Goal: Transaction & Acquisition: Purchase product/service

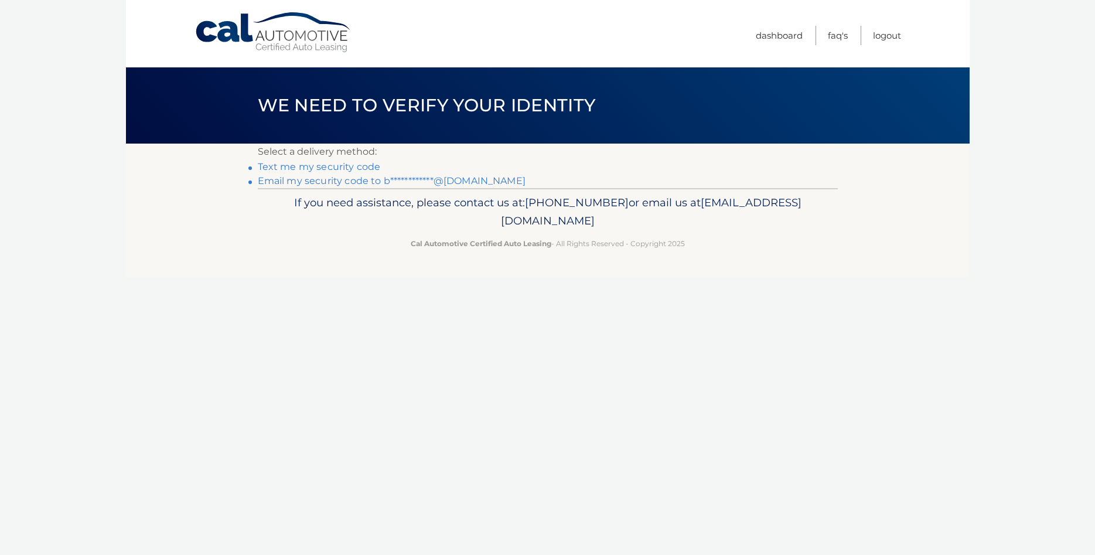
click at [298, 182] on link "**********" at bounding box center [392, 180] width 268 height 11
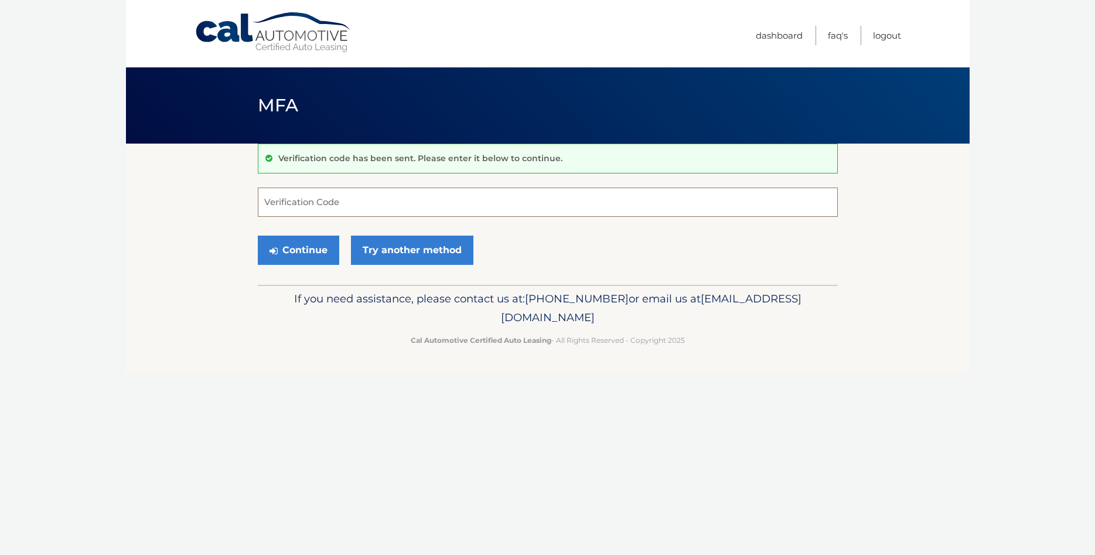
click at [286, 205] on input "Verification Code" at bounding box center [548, 201] width 580 height 29
type input "061827"
click at [316, 257] on button "Continue" at bounding box center [298, 250] width 81 height 29
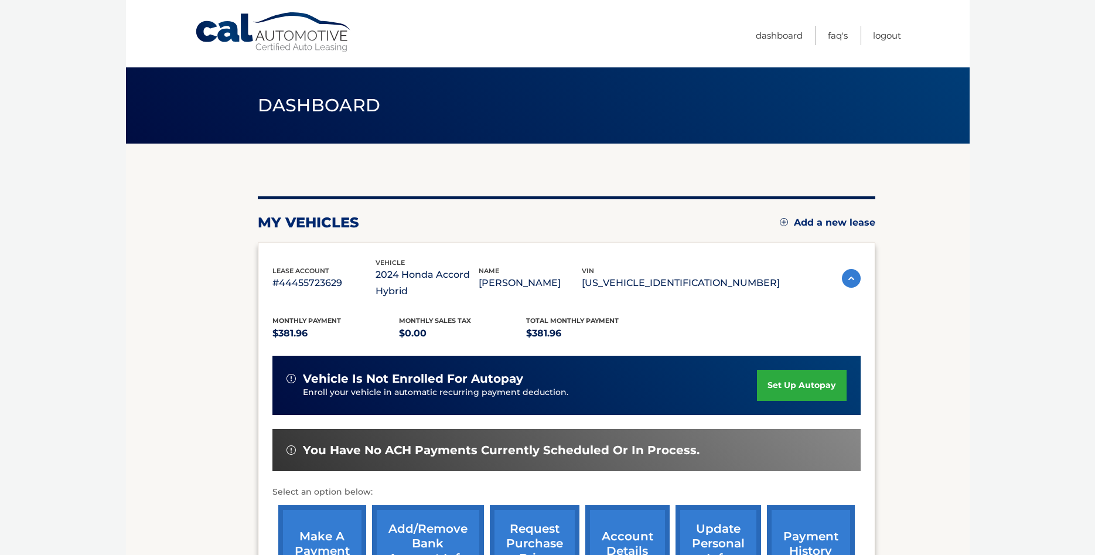
click at [325, 539] on link "make a payment" at bounding box center [322, 543] width 88 height 77
click at [328, 538] on link "make a payment" at bounding box center [322, 543] width 88 height 77
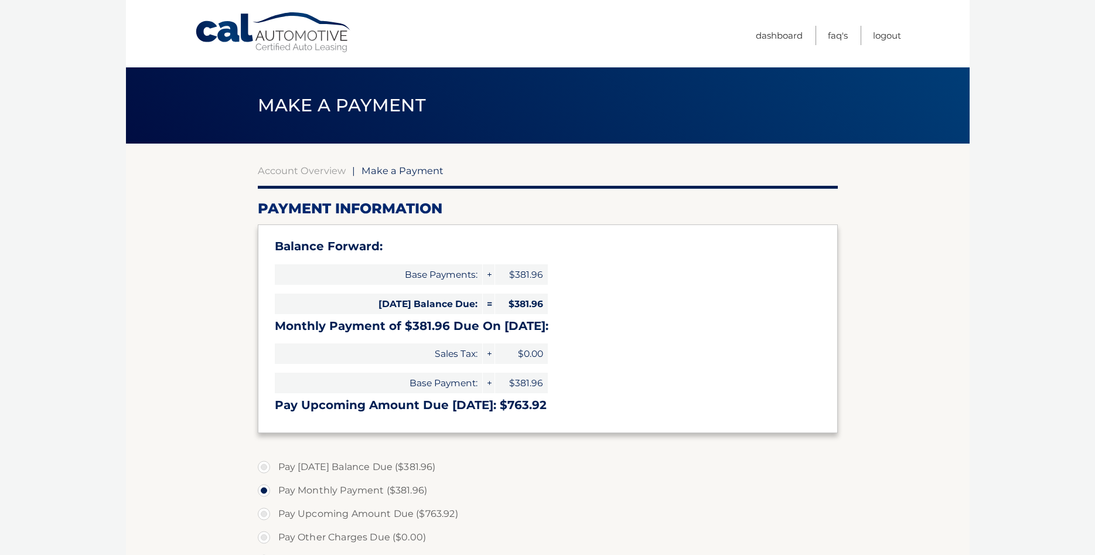
select select "NWJjZWU1ZmEtZDY1NS00NjFkLThlODAtNWU5ZTdjN2ZlZWQ2"
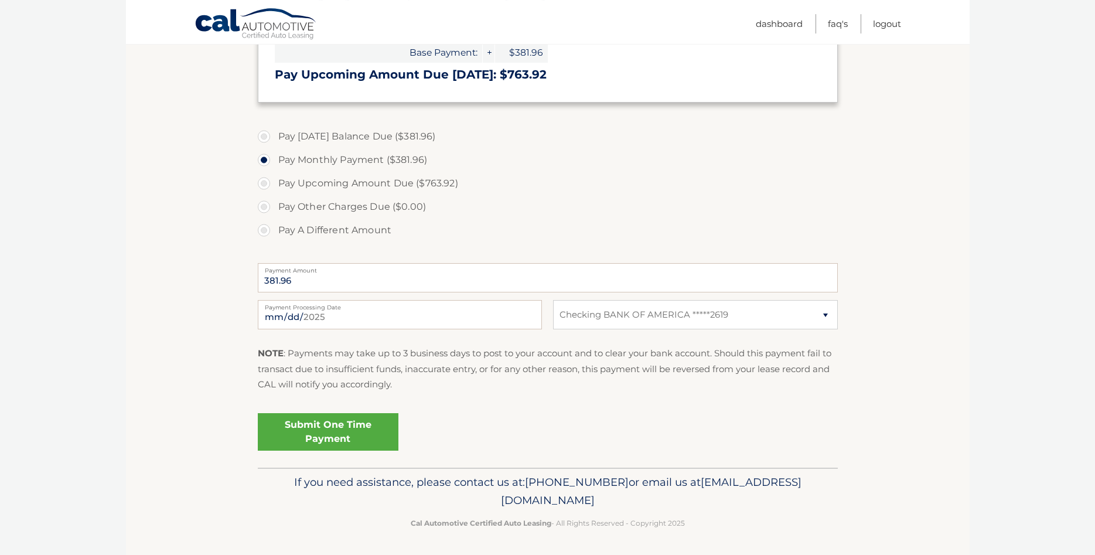
scroll to position [332, 0]
click at [335, 422] on link "Submit One Time Payment" at bounding box center [328, 429] width 141 height 37
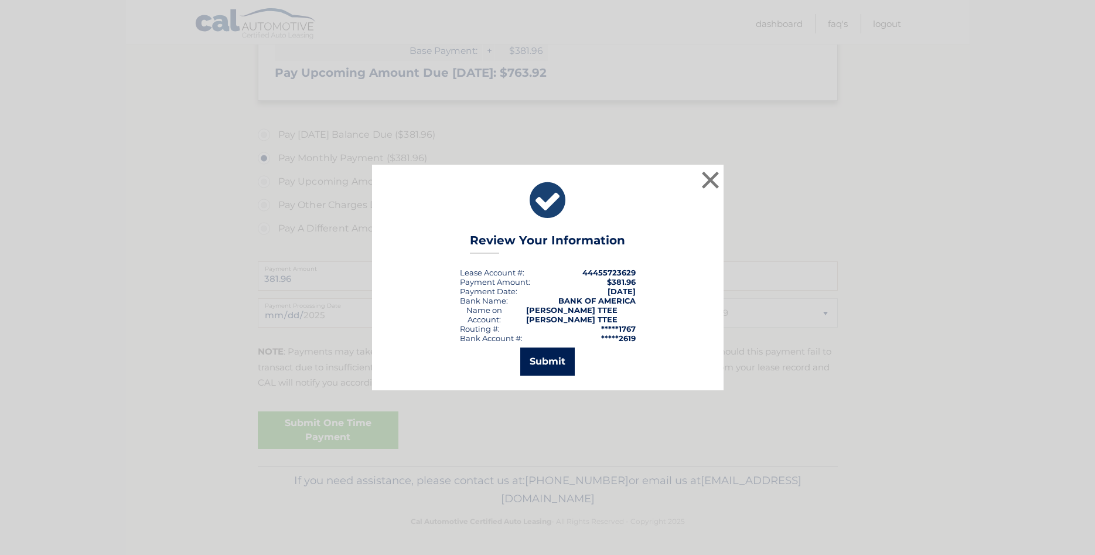
click at [550, 362] on button "Submit" at bounding box center [547, 361] width 54 height 28
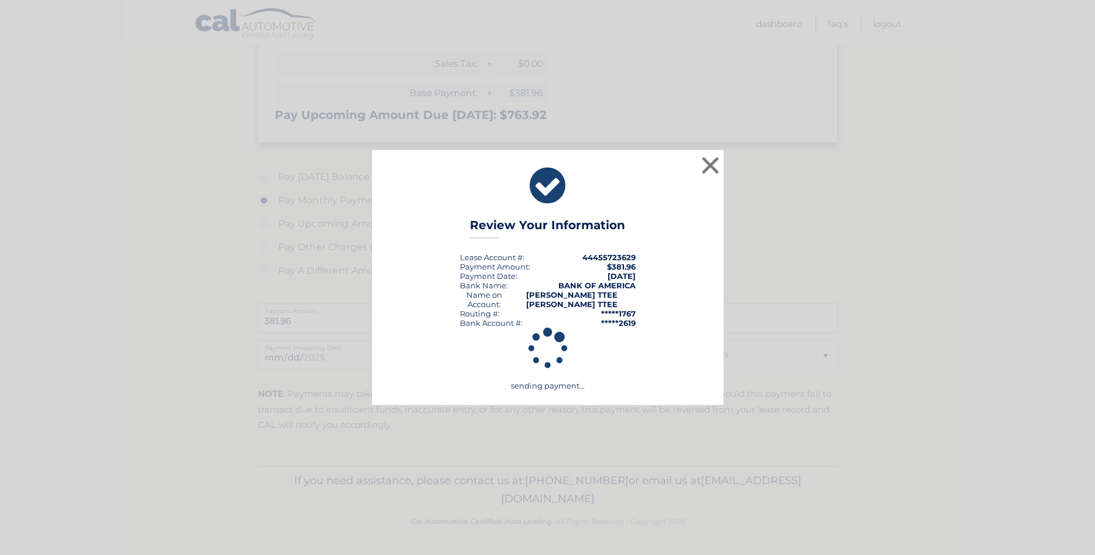
scroll to position [290, 0]
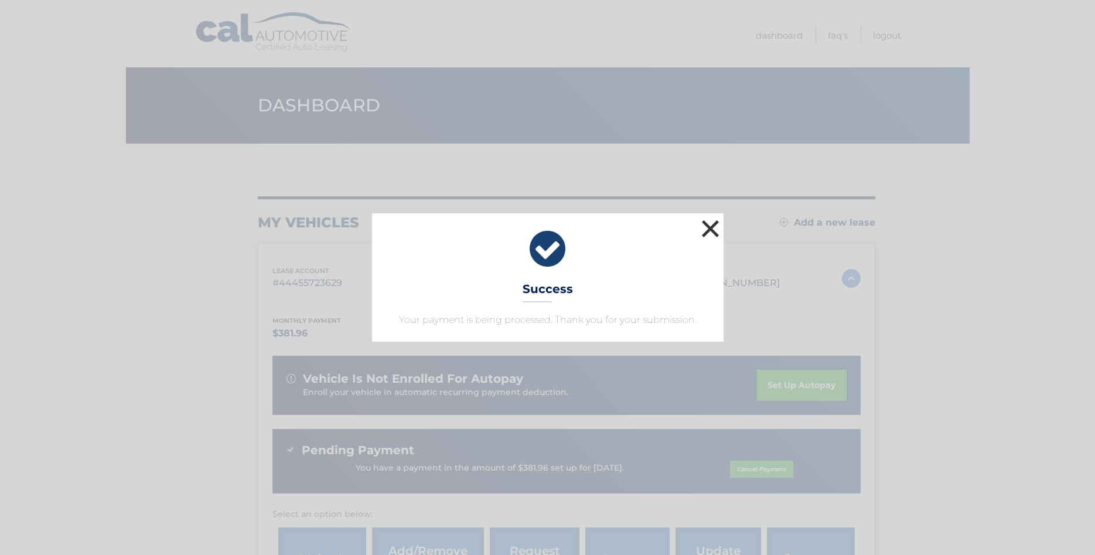
click at [711, 228] on button "×" at bounding box center [710, 228] width 23 height 23
